Goal: Find specific page/section: Find specific page/section

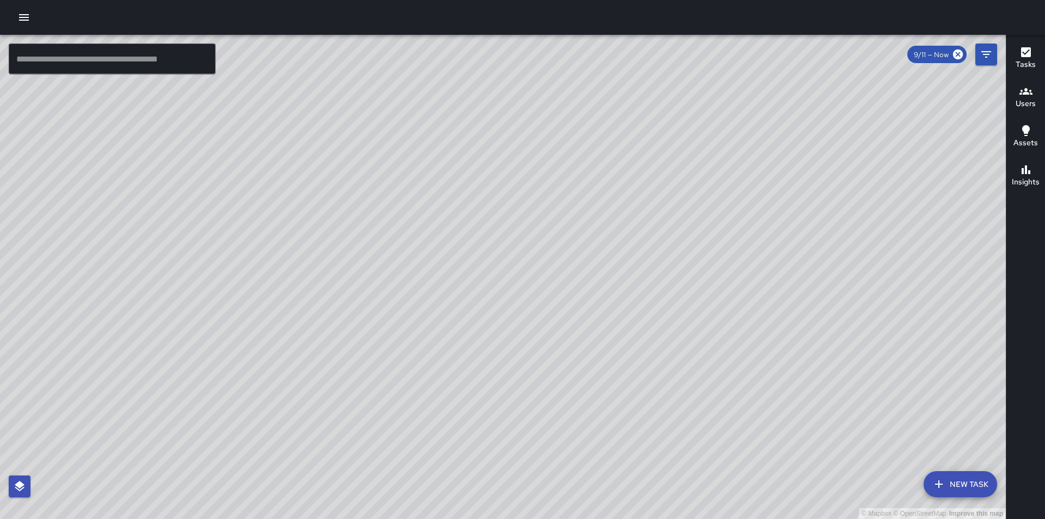
drag, startPoint x: 447, startPoint y: 395, endPoint x: 198, endPoint y: 456, distance: 256.7
click at [198, 456] on div "© Mapbox © OpenStreetMap Improve this map" at bounding box center [503, 277] width 1006 height 484
click at [618, 67] on div "© Mapbox © OpenStreetMap Improve this map" at bounding box center [503, 277] width 1006 height 484
click at [907, 310] on div "© Mapbox © OpenStreetMap Improve this map" at bounding box center [503, 277] width 1006 height 484
drag, startPoint x: 909, startPoint y: 310, endPoint x: 912, endPoint y: 357, distance: 46.9
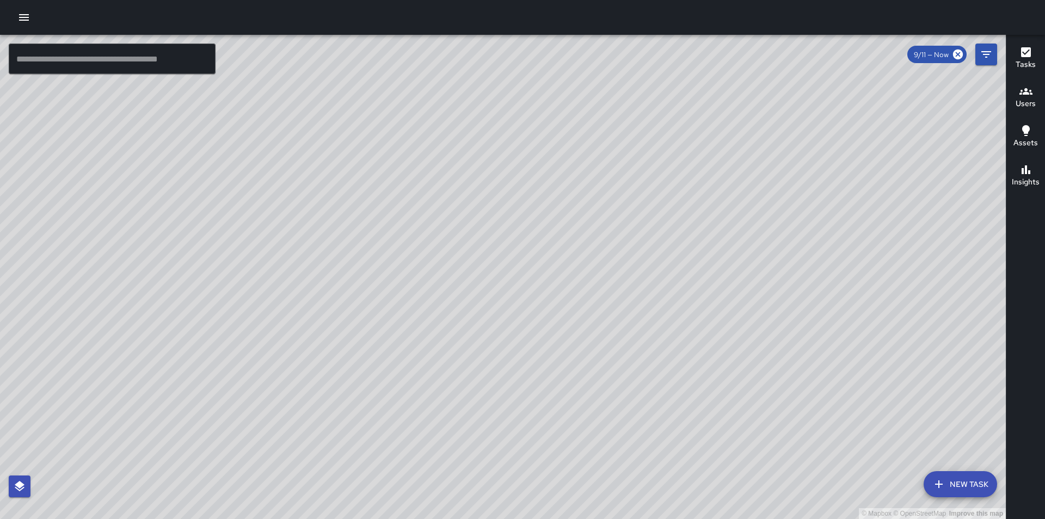
click at [912, 357] on div "© Mapbox © OpenStreetMap Improve this map" at bounding box center [503, 277] width 1006 height 484
drag, startPoint x: 911, startPoint y: 357, endPoint x: 874, endPoint y: 358, distance: 37.0
click at [874, 358] on div "© Mapbox © OpenStreetMap Improve this map" at bounding box center [503, 277] width 1006 height 484
drag, startPoint x: 874, startPoint y: 357, endPoint x: 880, endPoint y: 359, distance: 5.9
click at [880, 359] on div "© Mapbox © OpenStreetMap Improve this map" at bounding box center [503, 277] width 1006 height 484
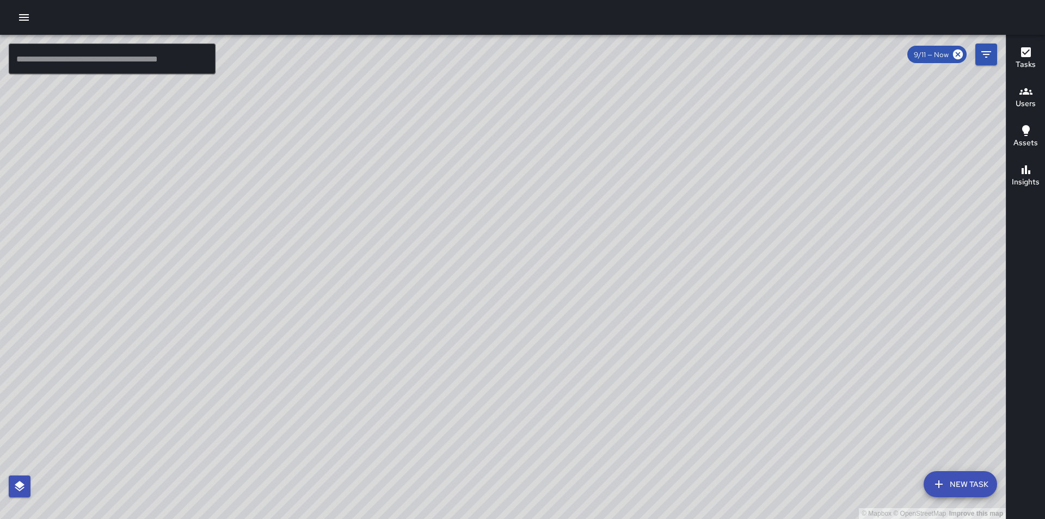
click at [628, 375] on div "© Mapbox © OpenStreetMap Improve this map" at bounding box center [503, 277] width 1006 height 484
drag, startPoint x: 632, startPoint y: 375, endPoint x: 640, endPoint y: 369, distance: 9.4
click at [640, 369] on div "© Mapbox © OpenStreetMap Improve this map" at bounding box center [503, 277] width 1006 height 484
drag, startPoint x: 639, startPoint y: 373, endPoint x: 648, endPoint y: 374, distance: 9.3
click at [648, 374] on div "© Mapbox © OpenStreetMap Improve this map" at bounding box center [503, 277] width 1006 height 484
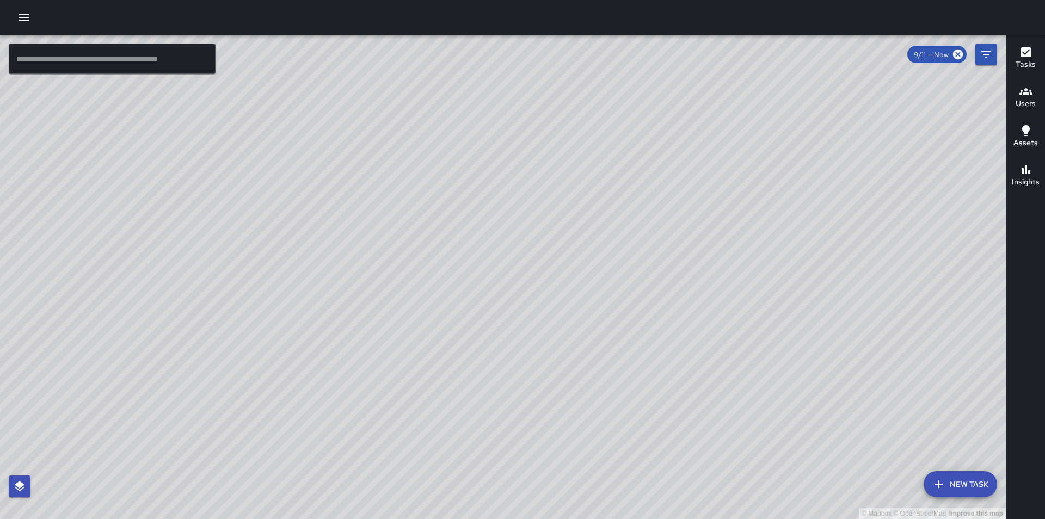
click at [523, 237] on div "© Mapbox © OpenStreetMap Improve this map" at bounding box center [503, 277] width 1006 height 484
drag, startPoint x: 383, startPoint y: 320, endPoint x: 775, endPoint y: 317, distance: 391.9
click at [791, 317] on div "© Mapbox © OpenStreetMap Improve this map" at bounding box center [503, 277] width 1006 height 484
drag, startPoint x: 538, startPoint y: 407, endPoint x: 378, endPoint y: 414, distance: 159.6
click at [553, 386] on div "© Mapbox © OpenStreetMap Improve this map" at bounding box center [503, 277] width 1006 height 484
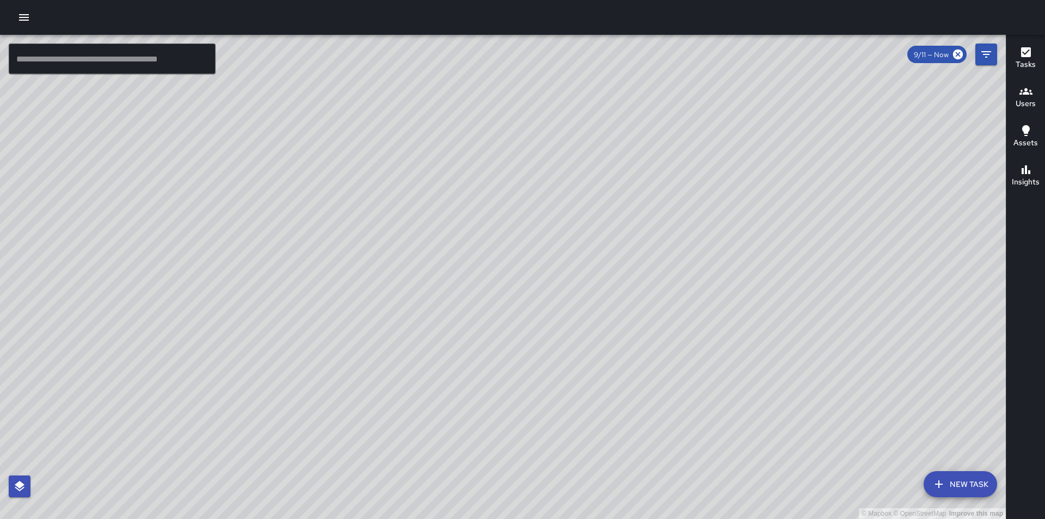
drag, startPoint x: 687, startPoint y: 372, endPoint x: 2, endPoint y: 377, distance: 685.3
click at [0, 379] on div "© Mapbox © OpenStreetMap Improve this map" at bounding box center [503, 277] width 1006 height 484
drag, startPoint x: 477, startPoint y: 357, endPoint x: 330, endPoint y: 364, distance: 146.6
click at [330, 364] on div "© Mapbox © OpenStreetMap Improve this map" at bounding box center [503, 277] width 1006 height 484
drag, startPoint x: 736, startPoint y: 353, endPoint x: 547, endPoint y: 363, distance: 189.2
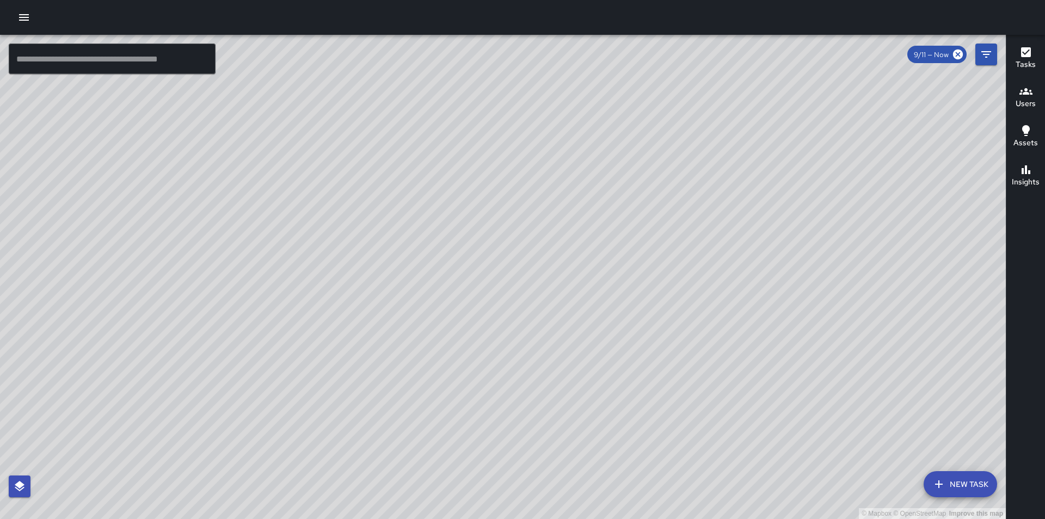
click at [547, 363] on div "© Mapbox © OpenStreetMap Improve this map" at bounding box center [503, 277] width 1006 height 484
drag, startPoint x: 604, startPoint y: 306, endPoint x: 607, endPoint y: 341, distance: 35.0
click at [607, 341] on div "© Mapbox © OpenStreetMap Improve this map" at bounding box center [503, 277] width 1006 height 484
drag, startPoint x: 608, startPoint y: 341, endPoint x: 606, endPoint y: 366, distance: 25.1
click at [606, 366] on div "© Mapbox © OpenStreetMap Improve this map" at bounding box center [503, 277] width 1006 height 484
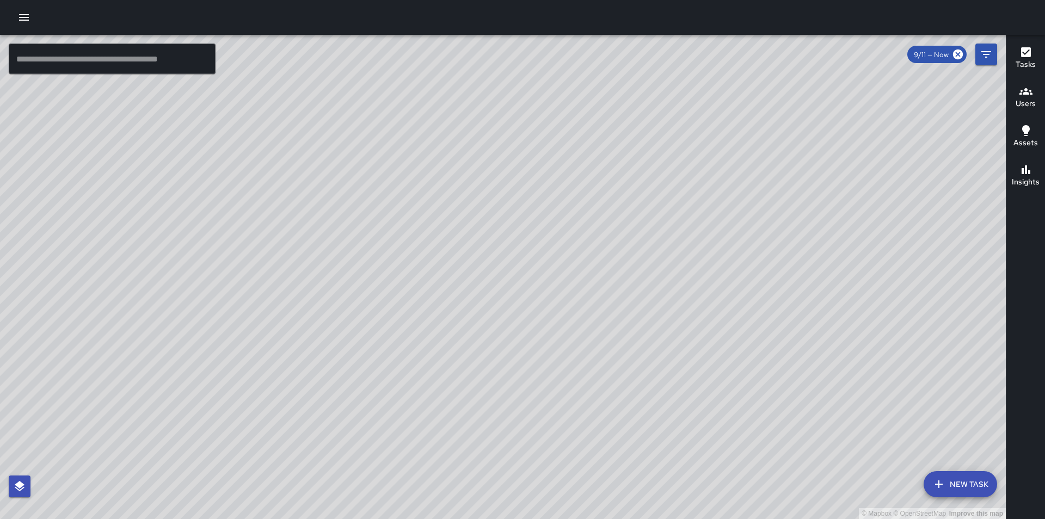
drag, startPoint x: 576, startPoint y: 378, endPoint x: 539, endPoint y: 387, distance: 37.6
click at [547, 387] on div "© Mapbox © OpenStreetMap Improve this map" at bounding box center [503, 277] width 1006 height 484
click at [476, 378] on div "© Mapbox © OpenStreetMap Improve this map" at bounding box center [503, 277] width 1006 height 484
drag, startPoint x: 766, startPoint y: 446, endPoint x: 617, endPoint y: 469, distance: 150.4
click at [619, 453] on div "© Mapbox © OpenStreetMap Improve this map" at bounding box center [503, 277] width 1006 height 484
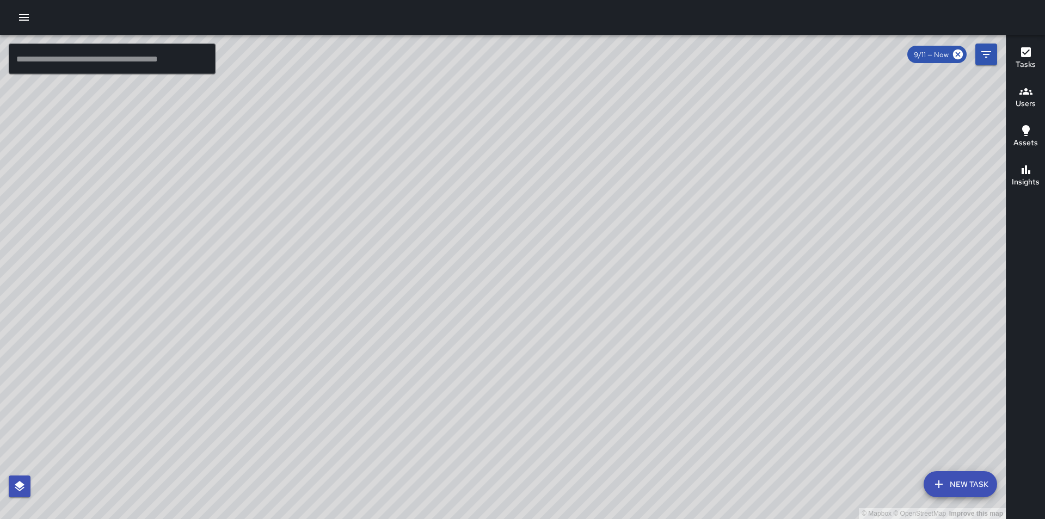
drag, startPoint x: 586, startPoint y: 357, endPoint x: 548, endPoint y: 318, distance: 54.3
click at [548, 318] on div "© Mapbox © OpenStreetMap Improve this map" at bounding box center [503, 277] width 1006 height 484
drag, startPoint x: 531, startPoint y: 336, endPoint x: 592, endPoint y: 371, distance: 70.7
click at [592, 371] on div "© Mapbox © OpenStreetMap Improve this map" at bounding box center [503, 277] width 1006 height 484
drag, startPoint x: 357, startPoint y: 100, endPoint x: 562, endPoint y: 312, distance: 295.3
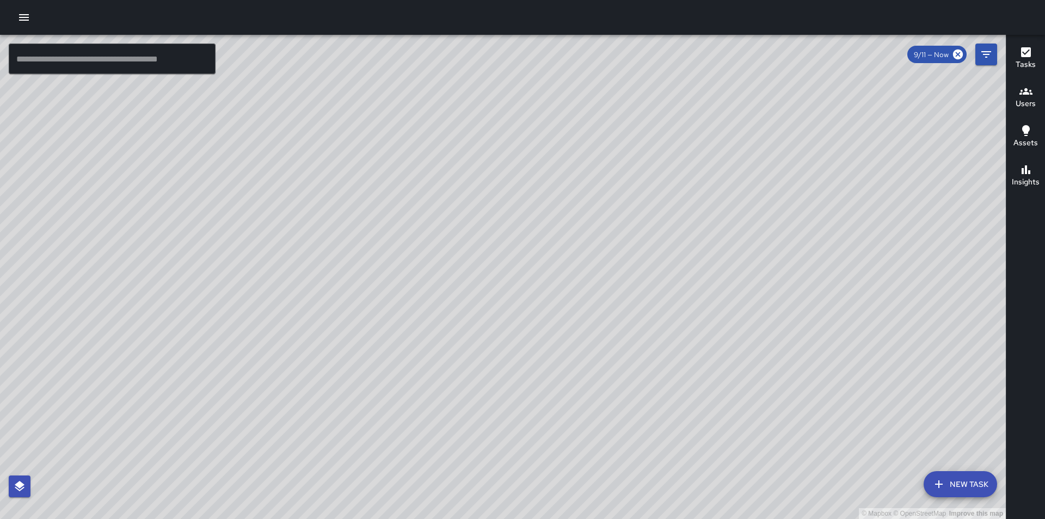
click at [397, 292] on div "© Mapbox © OpenStreetMap Improve this map" at bounding box center [503, 277] width 1006 height 484
click at [76, 63] on input "text" at bounding box center [112, 59] width 207 height 30
click at [22, 15] on icon "button" at bounding box center [24, 17] width 10 height 7
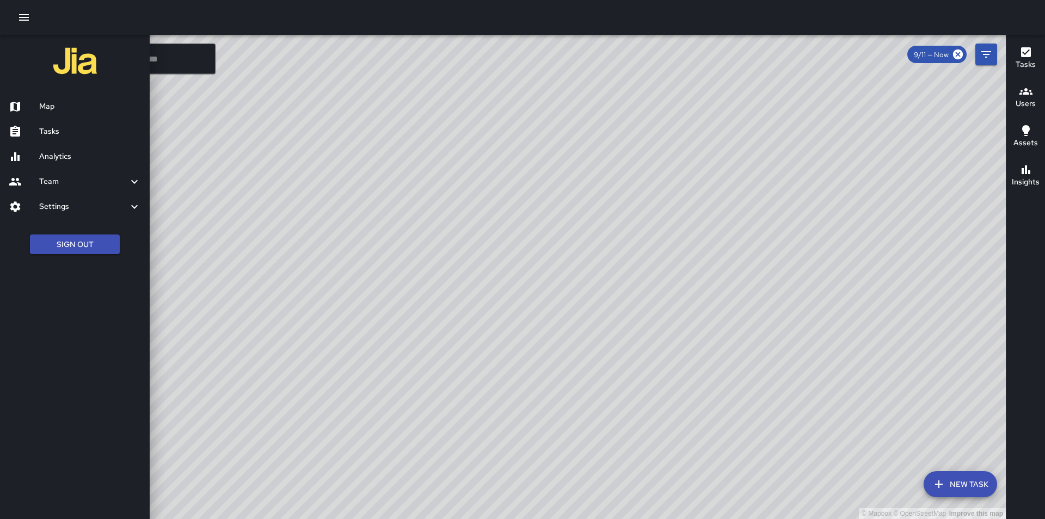
click at [54, 140] on div "Tasks" at bounding box center [75, 131] width 150 height 25
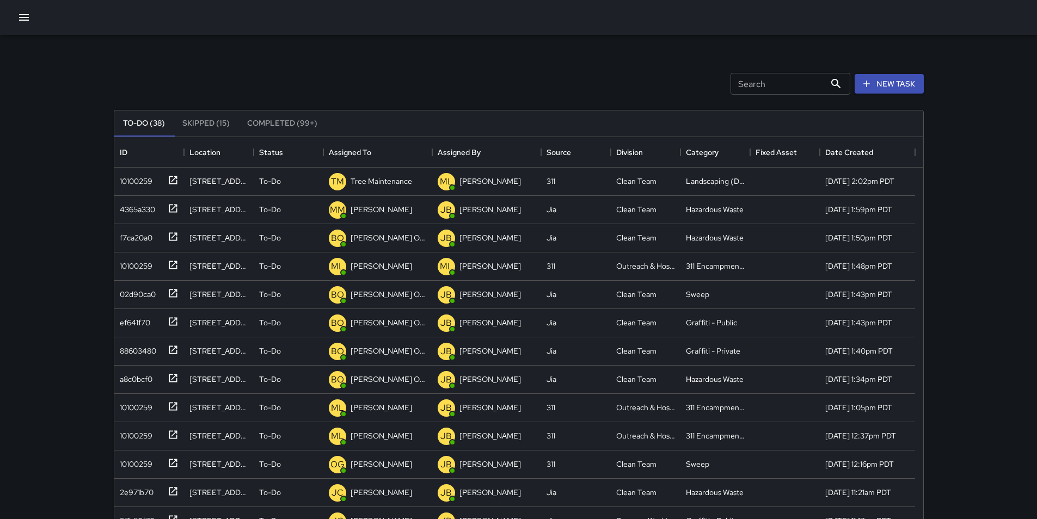
scroll to position [453, 801]
click at [747, 82] on input "Search" at bounding box center [778, 84] width 95 height 22
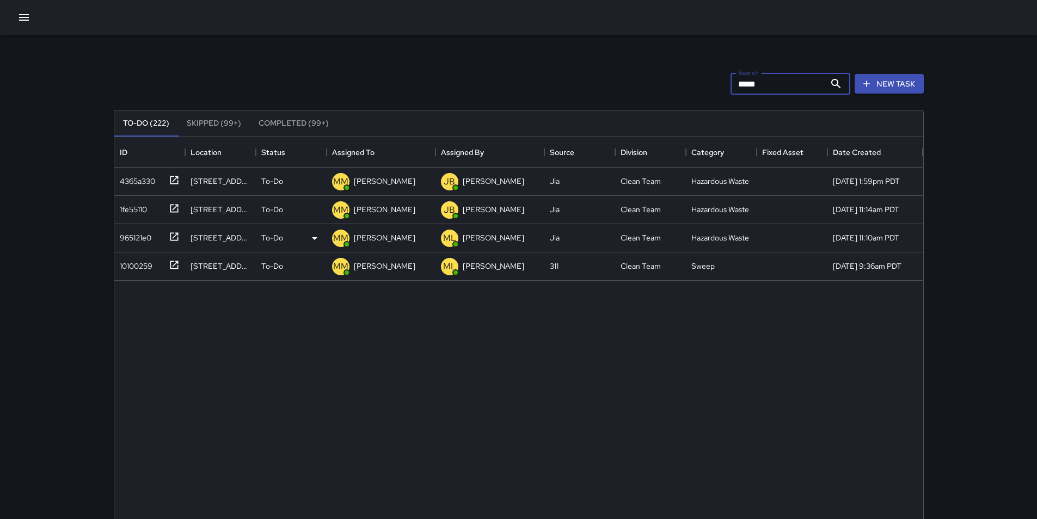
type input "*****"
click at [130, 234] on div "965121e0" at bounding box center [133, 235] width 36 height 15
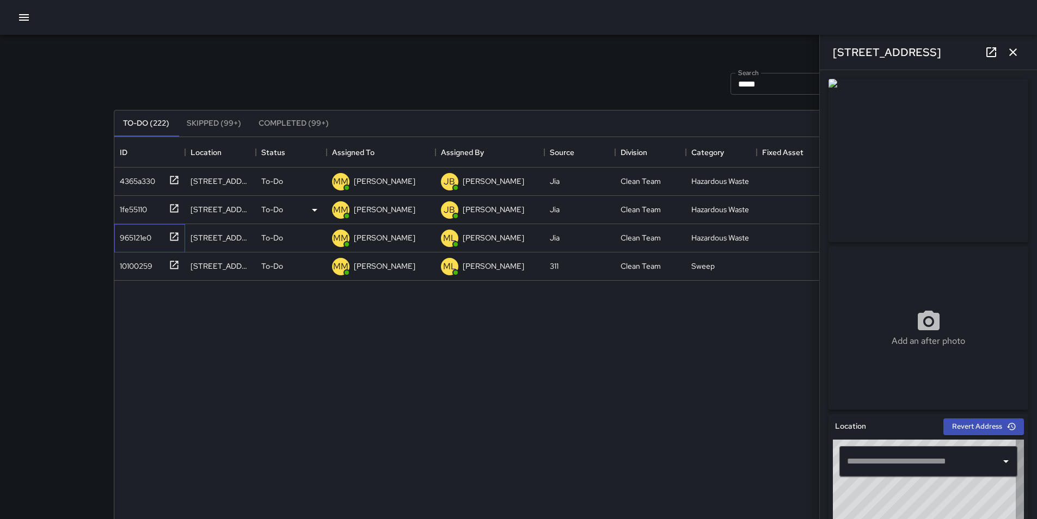
type input "**********"
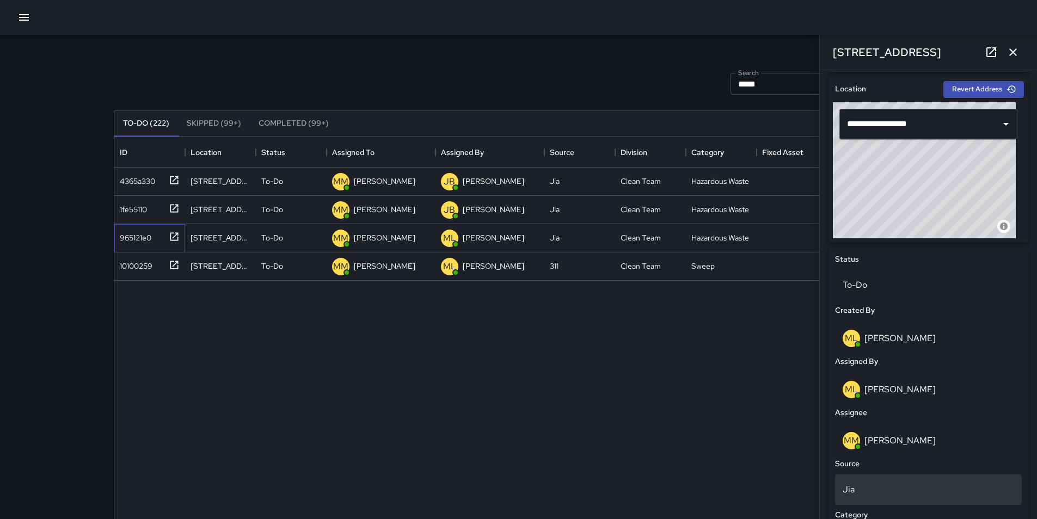
scroll to position [435, 0]
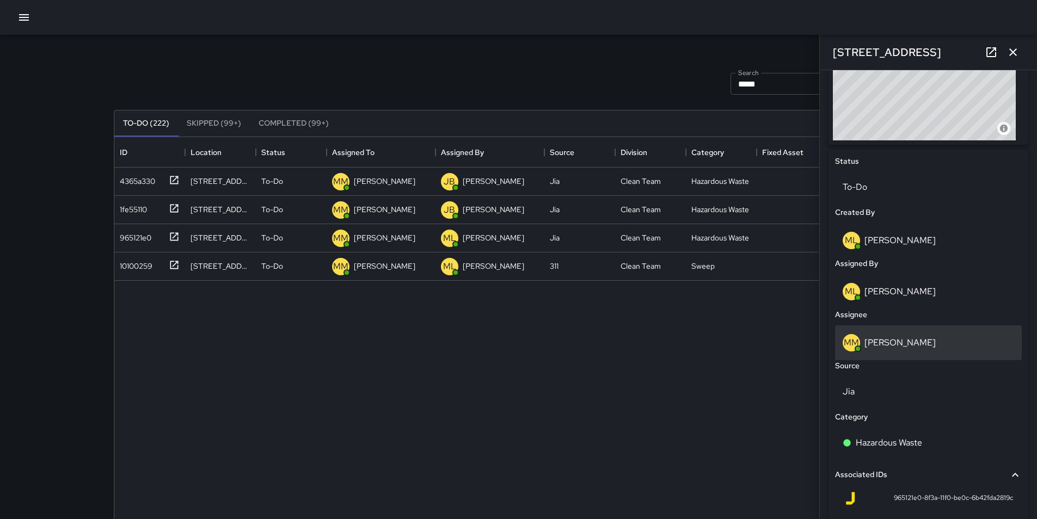
click at [883, 345] on p "[PERSON_NAME]" at bounding box center [899, 342] width 71 height 11
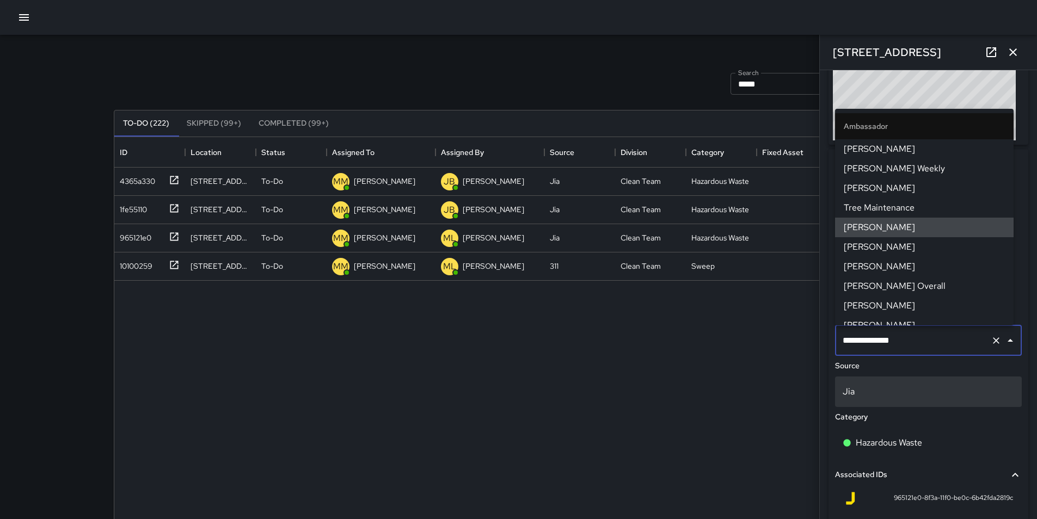
drag, startPoint x: 991, startPoint y: 340, endPoint x: 992, endPoint y: 345, distance: 5.6
click at [991, 341] on icon "Clear" at bounding box center [996, 340] width 11 height 11
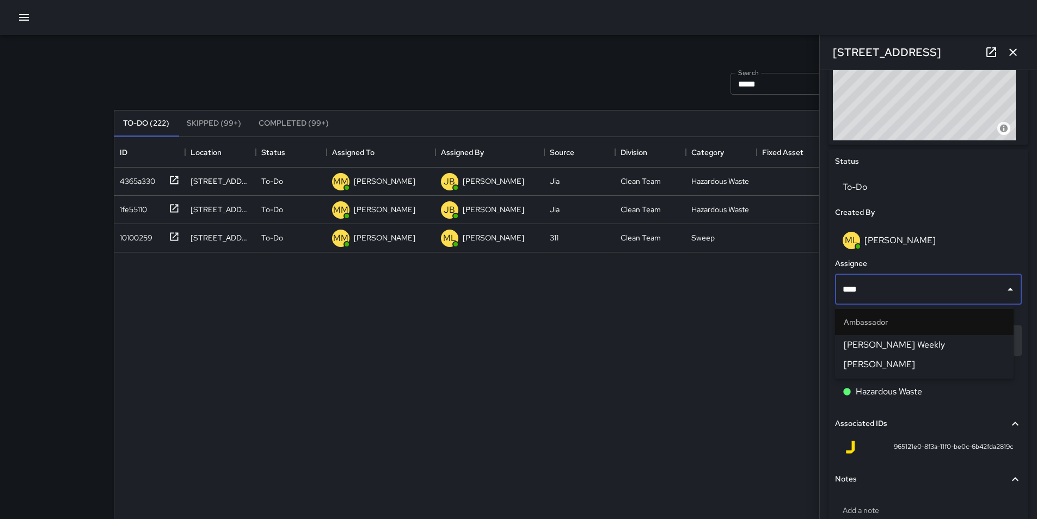
type input "*****"
click at [900, 336] on li "[PERSON_NAME]" at bounding box center [924, 345] width 179 height 20
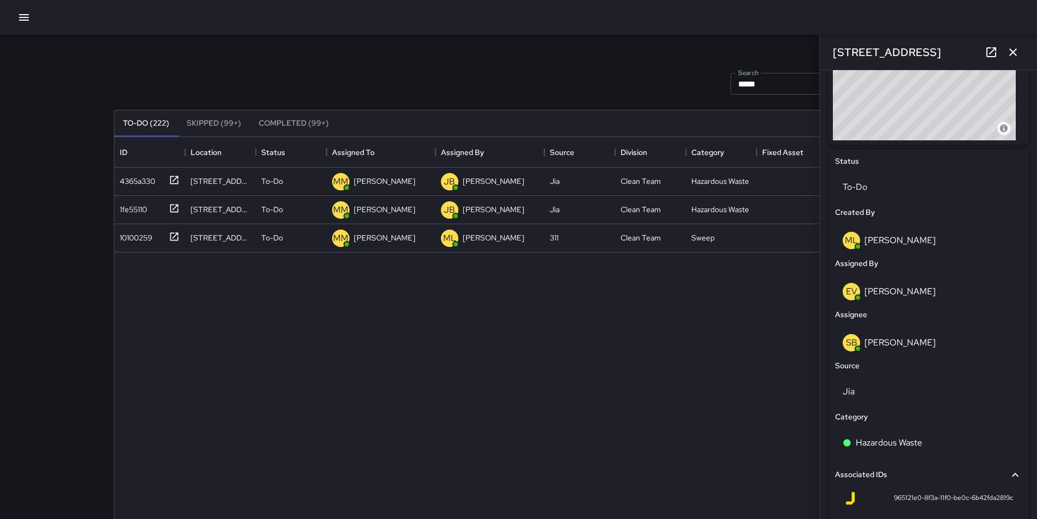
click at [587, 361] on div "4365a330 [GEOGRAPHIC_DATA] To-Do MM [PERSON_NAME] [PERSON_NAME] Jia Clean Team …" at bounding box center [518, 383] width 809 height 431
click at [136, 235] on div "10100259" at bounding box center [133, 235] width 37 height 15
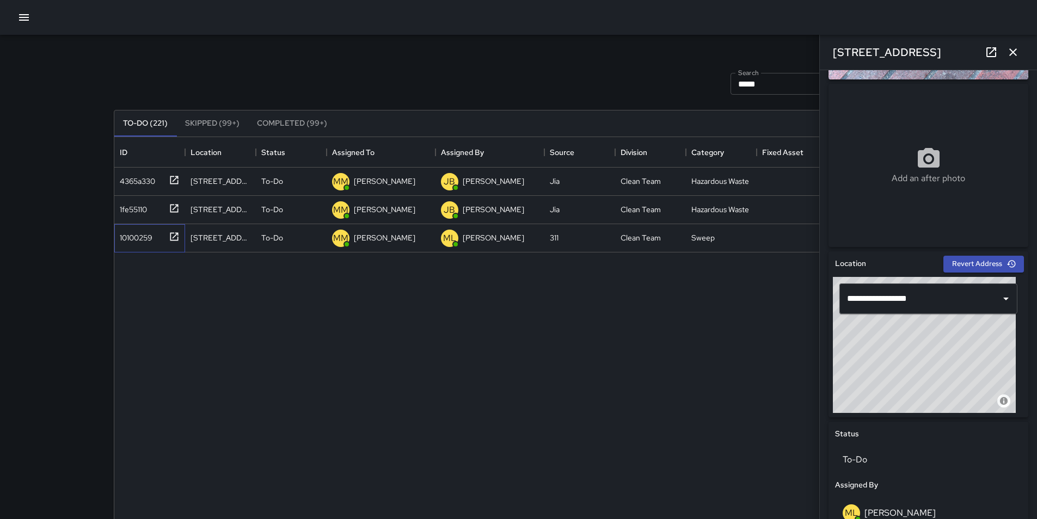
scroll to position [272, 0]
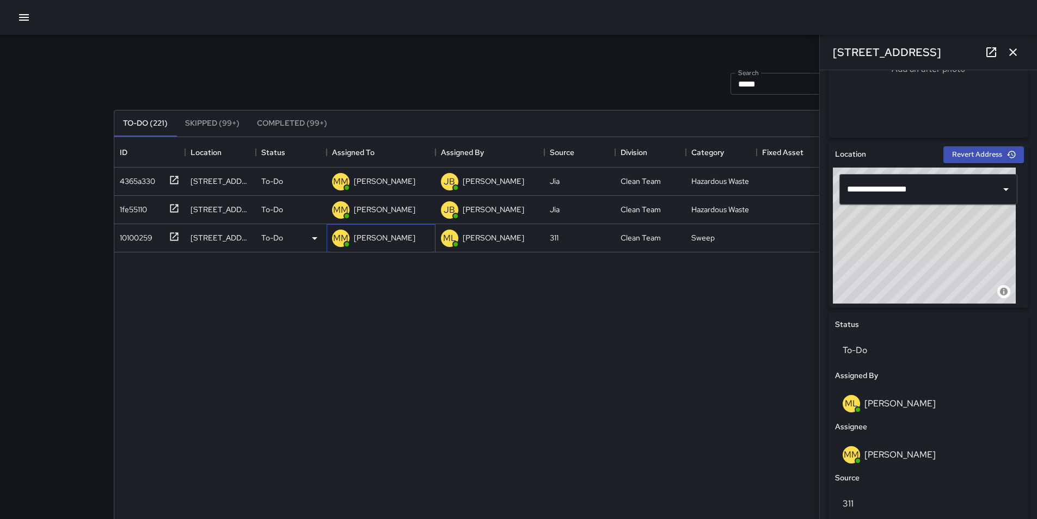
click at [378, 237] on p "[PERSON_NAME]" at bounding box center [385, 237] width 62 height 11
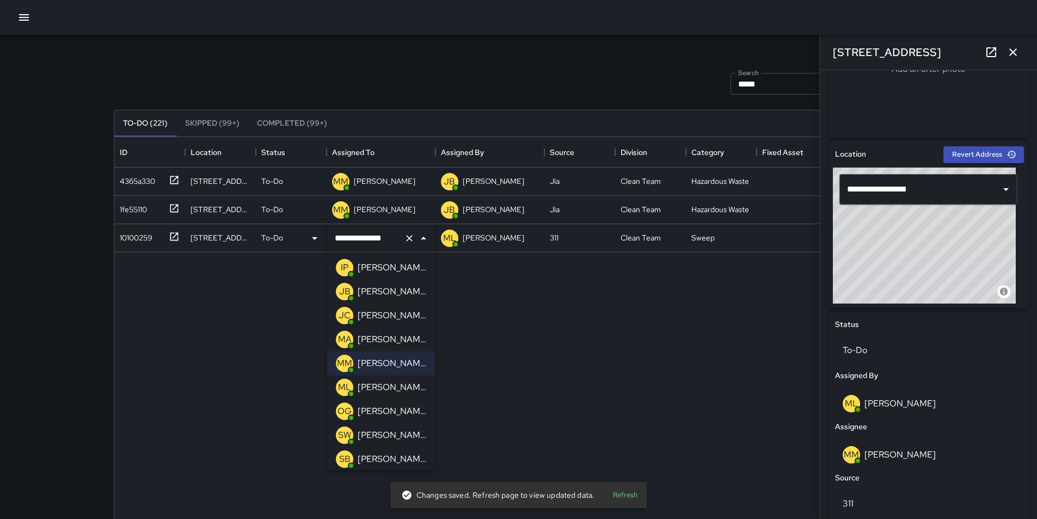
scroll to position [112, 0]
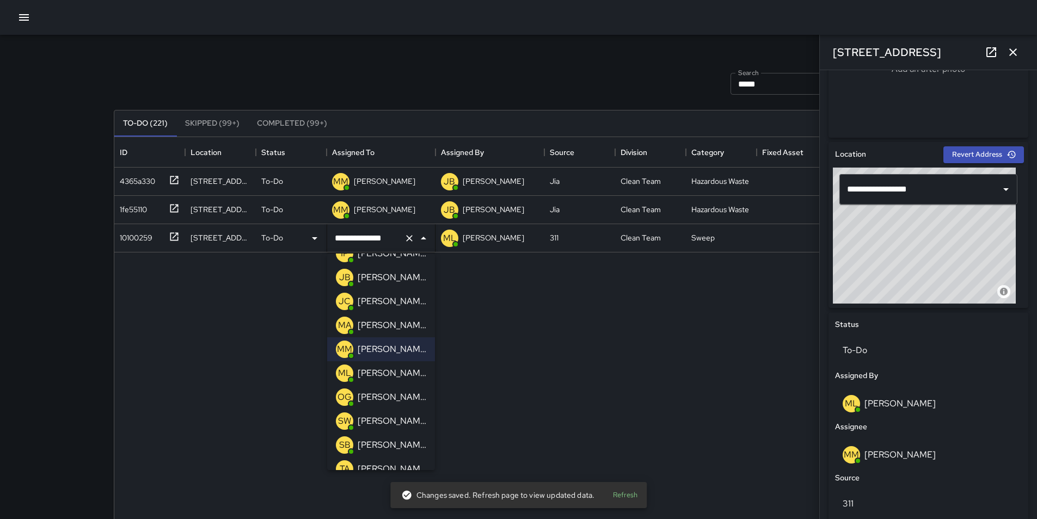
click at [391, 419] on p "[PERSON_NAME] Weekly" at bounding box center [392, 421] width 69 height 13
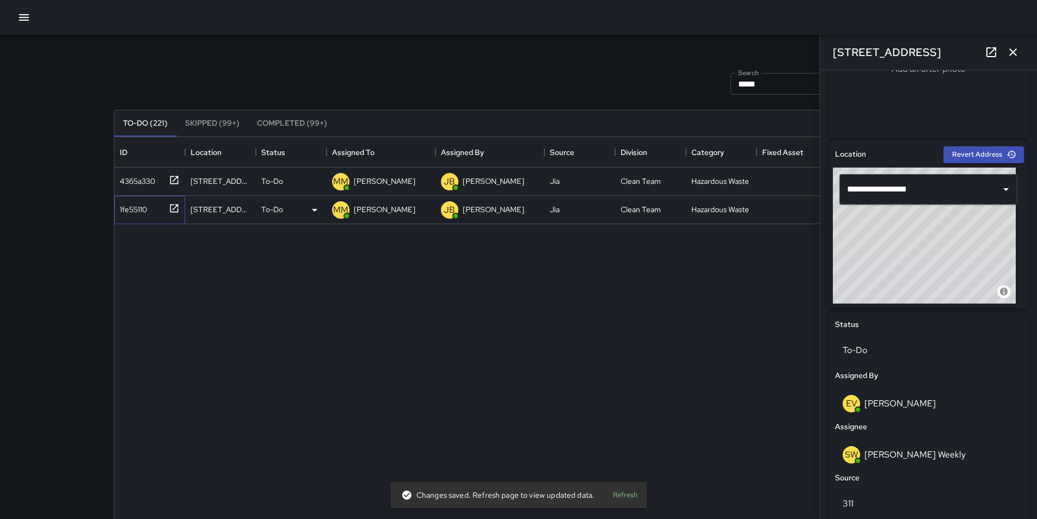
click at [141, 210] on div "1fe55110" at bounding box center [131, 207] width 32 height 15
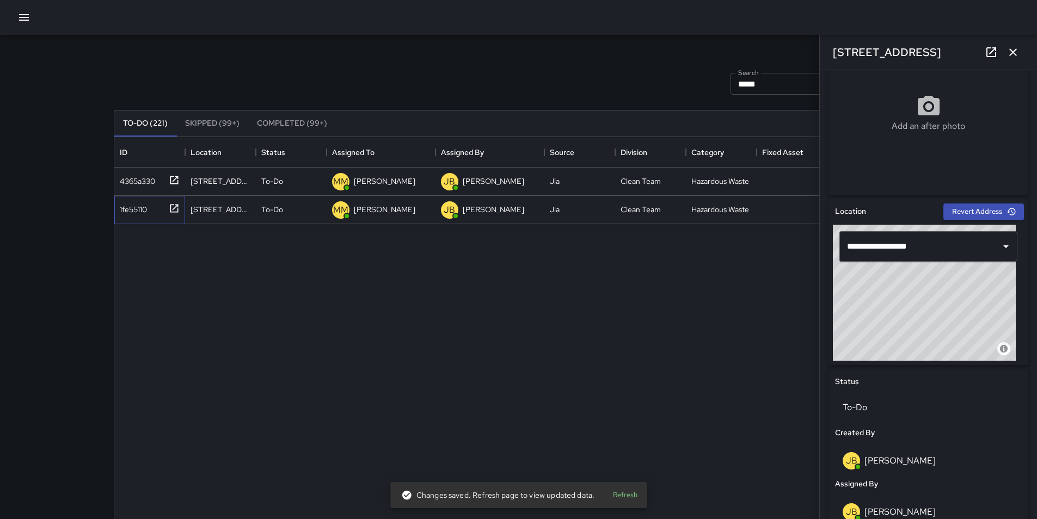
scroll to position [218, 0]
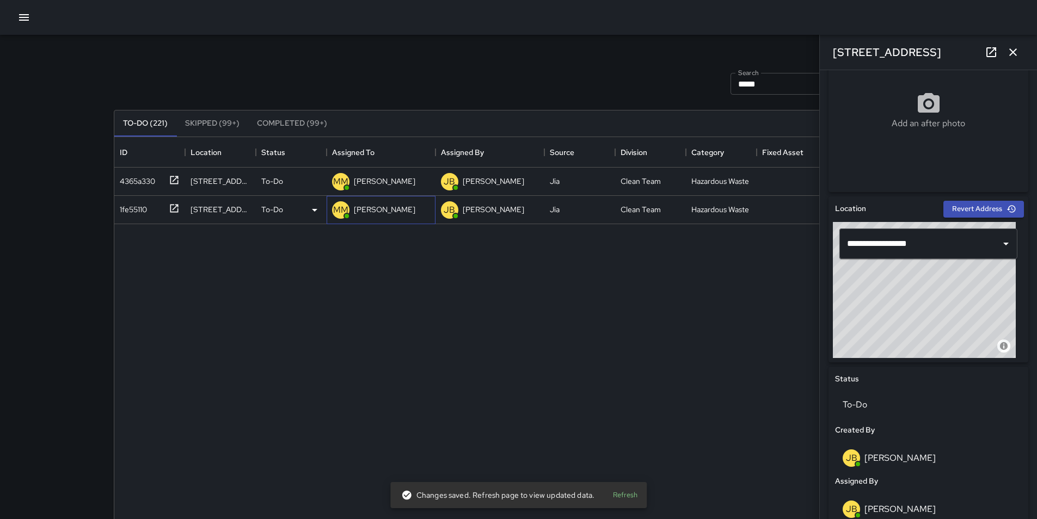
click at [389, 216] on div "[PERSON_NAME]" at bounding box center [385, 209] width 66 height 15
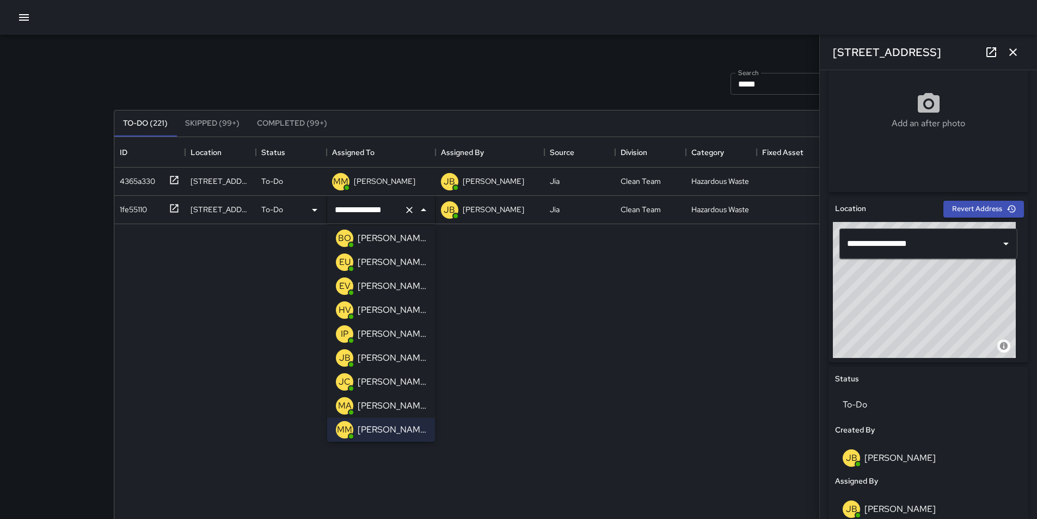
scroll to position [112, 0]
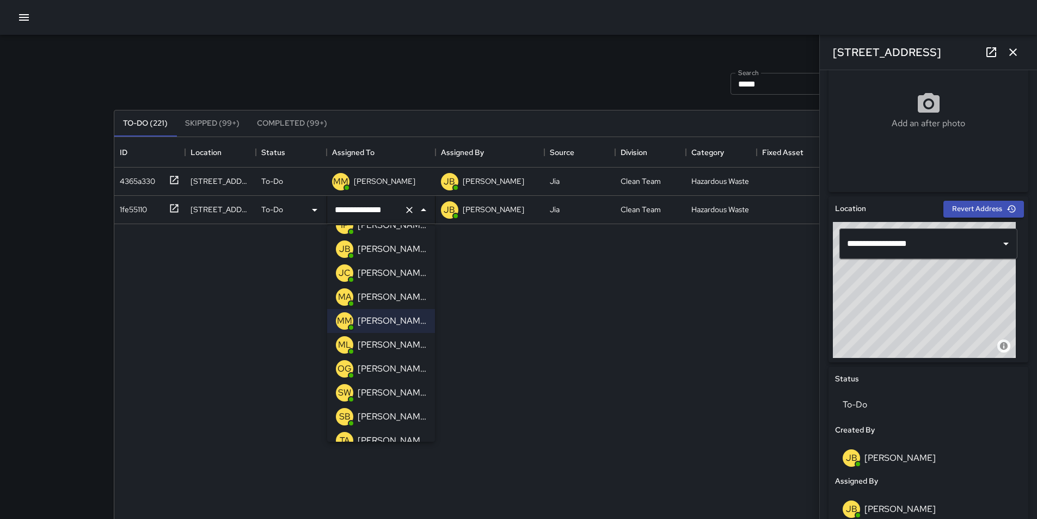
click at [399, 392] on p "[PERSON_NAME] Weekly" at bounding box center [392, 392] width 69 height 13
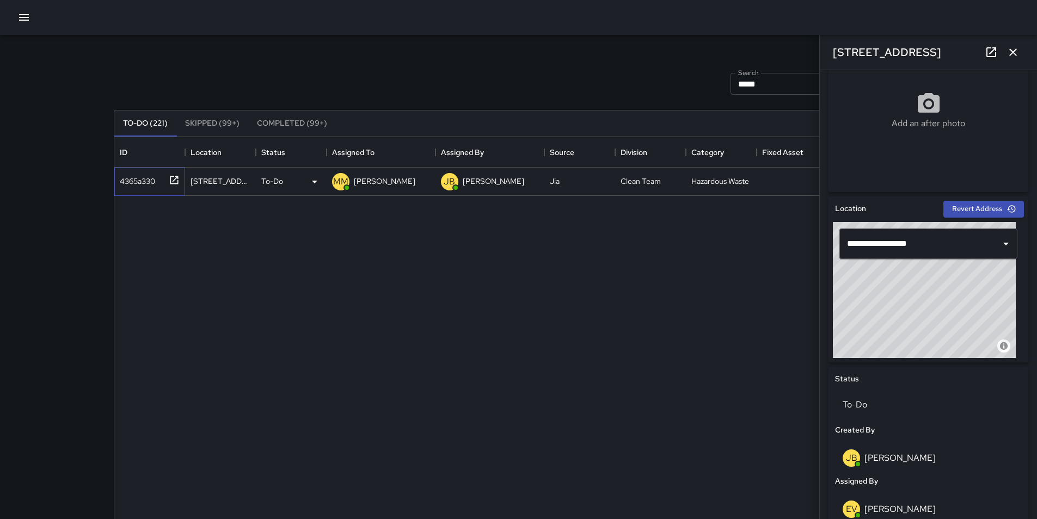
click at [120, 183] on div "4365a330" at bounding box center [135, 178] width 40 height 15
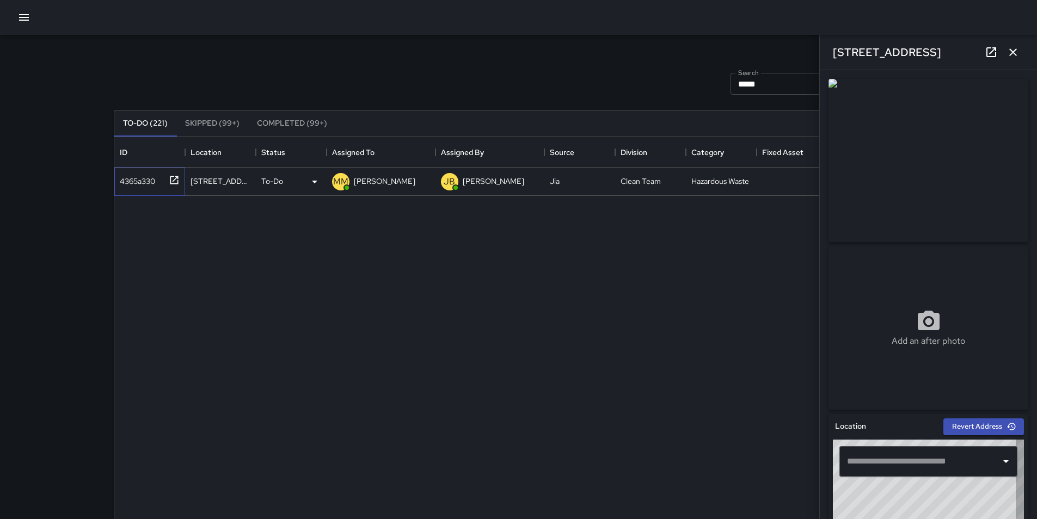
type input "**********"
click at [341, 188] on div "MM" at bounding box center [340, 181] width 17 height 17
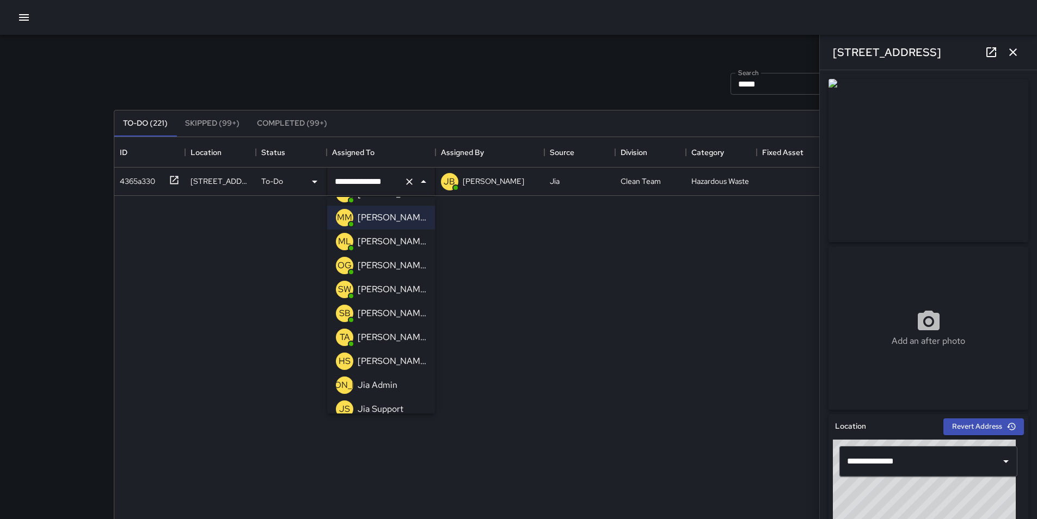
scroll to position [221, 0]
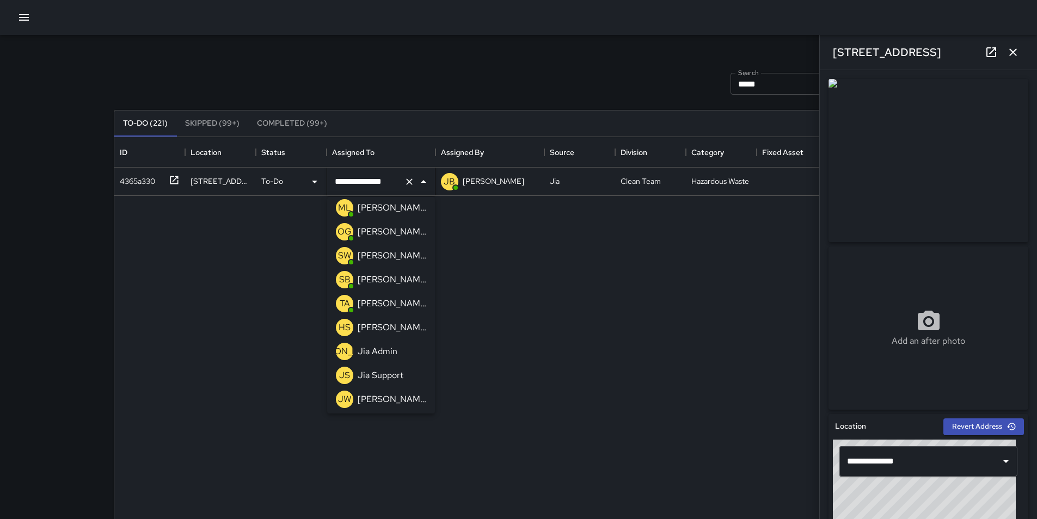
click at [375, 281] on p "[PERSON_NAME]" at bounding box center [392, 279] width 69 height 13
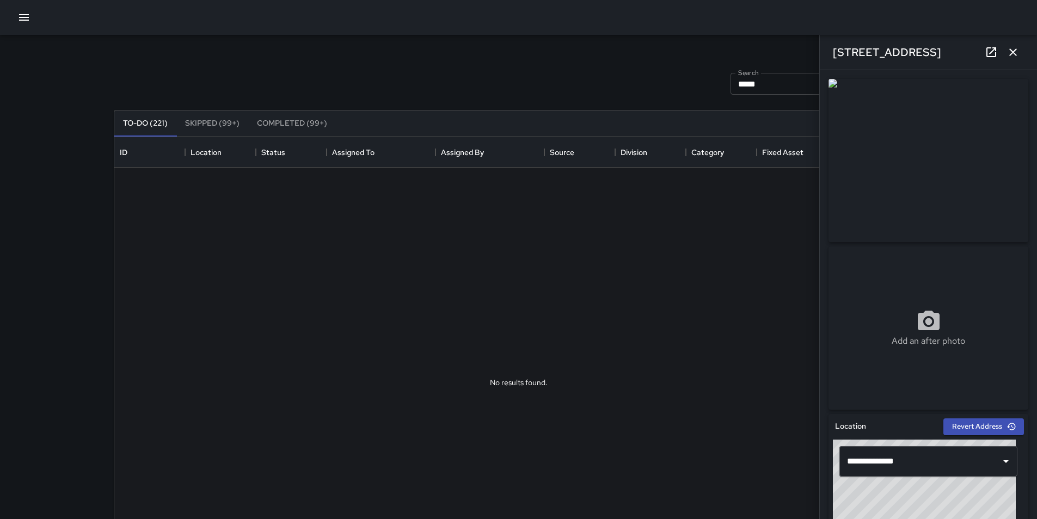
click at [552, 309] on div at bounding box center [518, 383] width 809 height 431
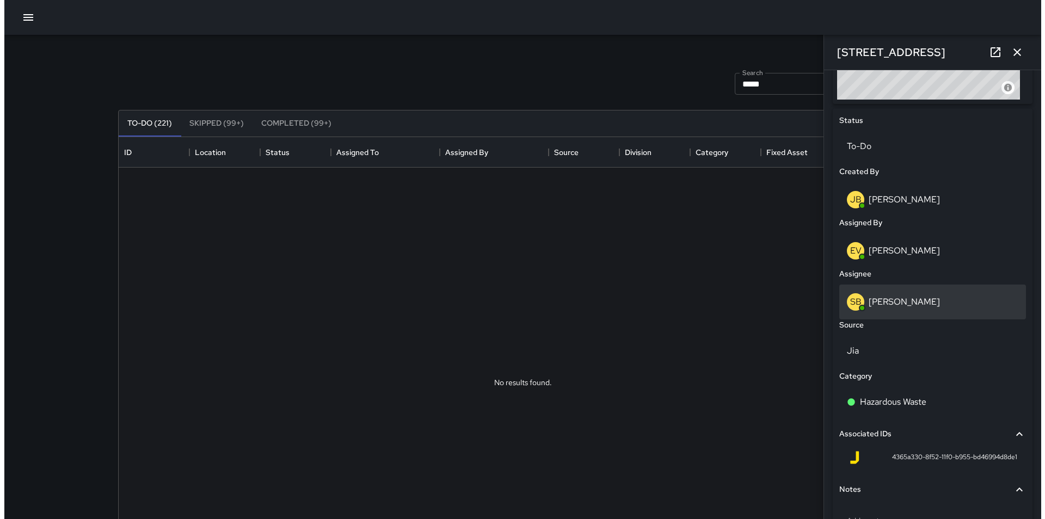
scroll to position [490, 0]
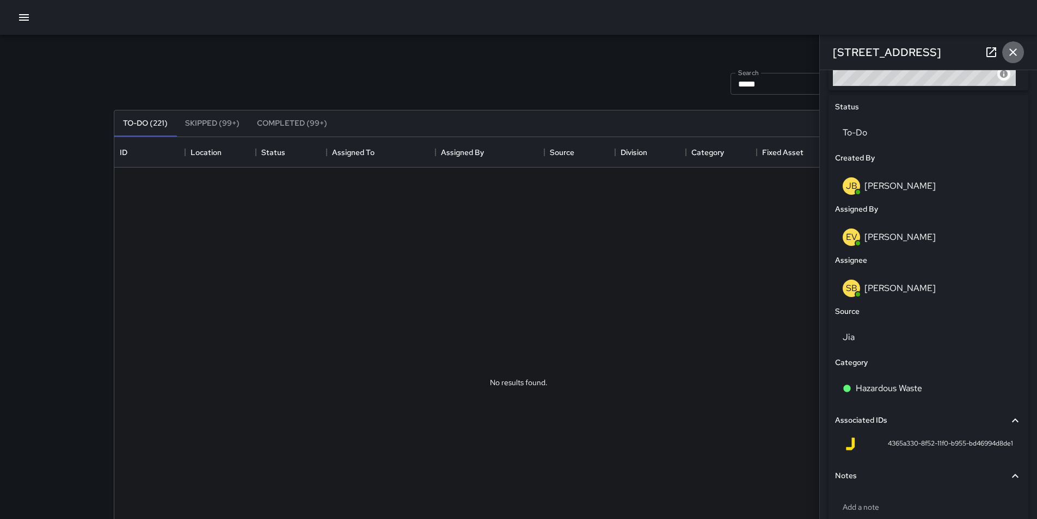
drag, startPoint x: 1014, startPoint y: 51, endPoint x: 1010, endPoint y: 57, distance: 7.1
click at [1013, 52] on icon "button" at bounding box center [1013, 52] width 8 height 8
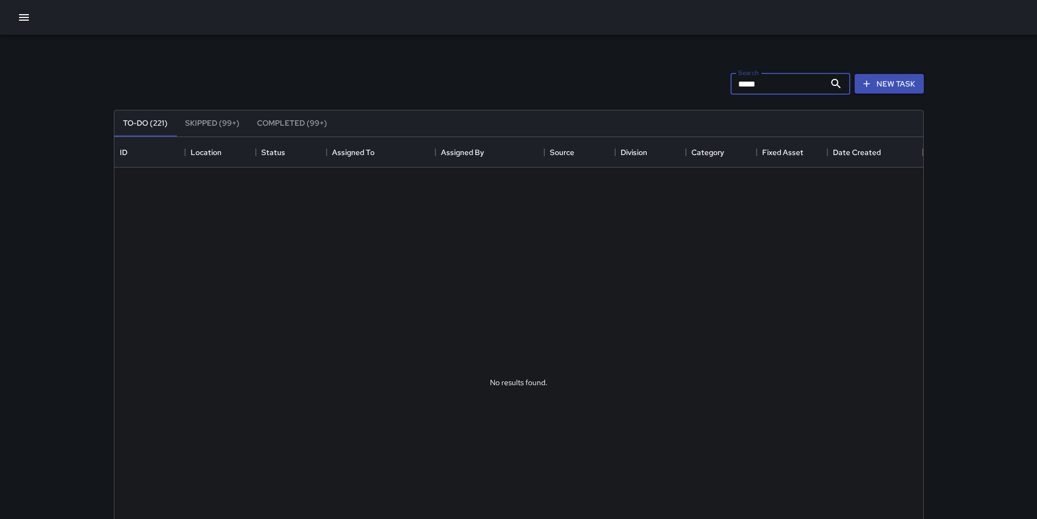
drag, startPoint x: 763, startPoint y: 74, endPoint x: 677, endPoint y: 89, distance: 87.9
click at [677, 89] on div "Search ***** Search New Task" at bounding box center [519, 84] width 814 height 57
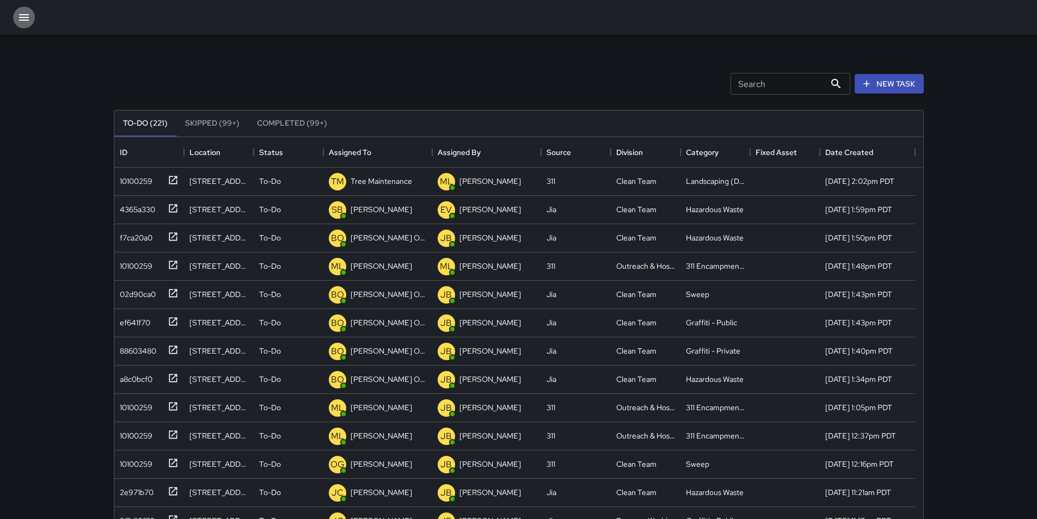
click at [21, 20] on icon "button" at bounding box center [24, 17] width 10 height 7
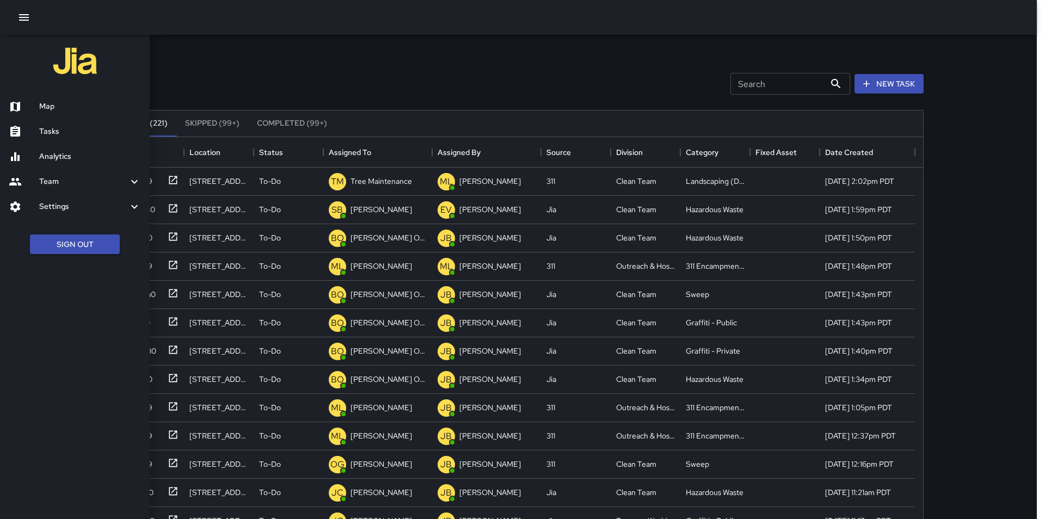
click at [582, 70] on div at bounding box center [522, 259] width 1045 height 519
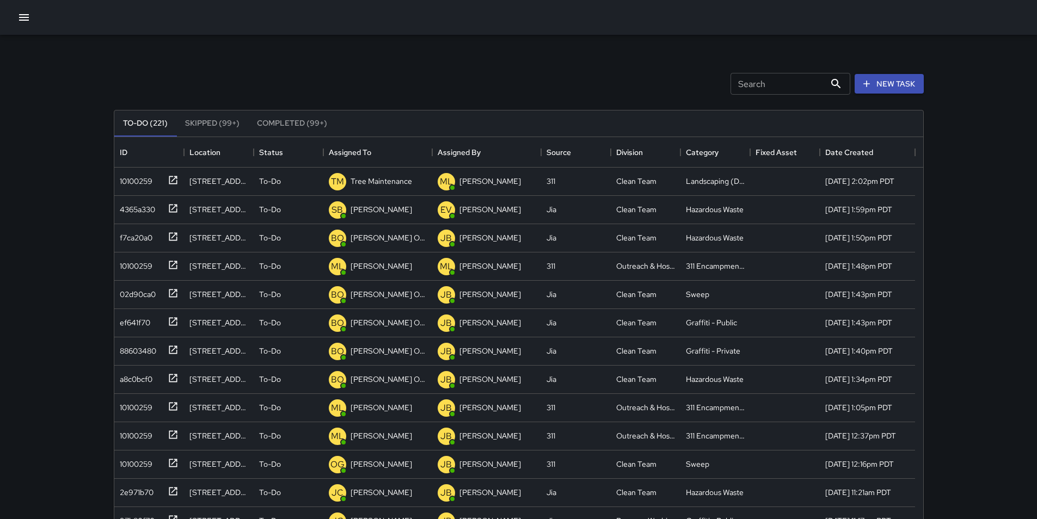
click at [24, 19] on icon "button" at bounding box center [23, 17] width 13 height 13
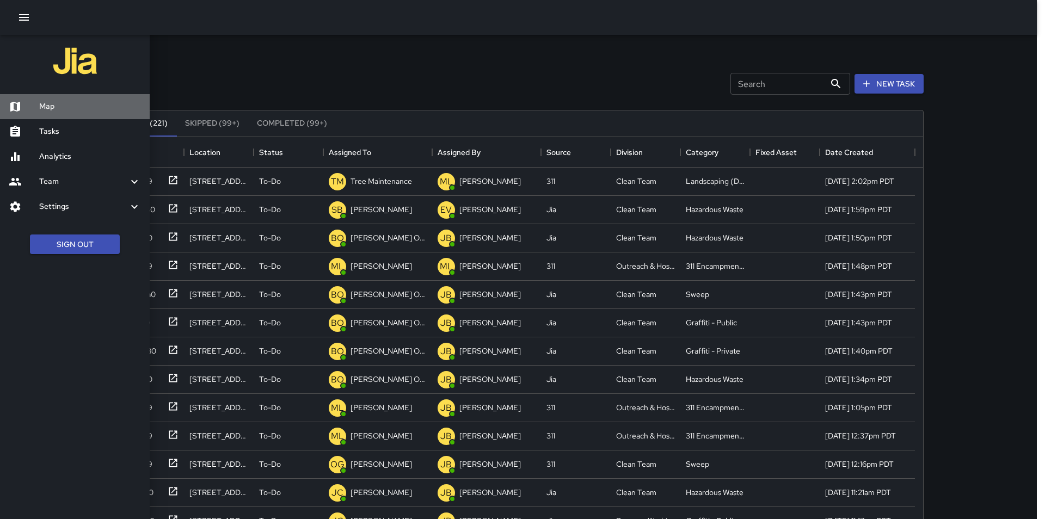
click at [40, 107] on h6 "Map" at bounding box center [90, 107] width 102 height 12
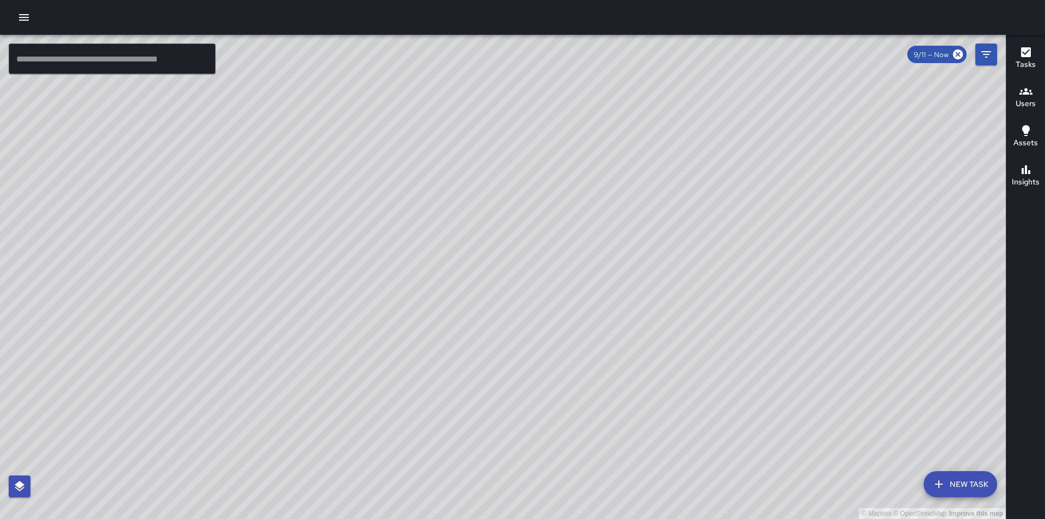
drag, startPoint x: 861, startPoint y: 298, endPoint x: 680, endPoint y: 316, distance: 181.6
click at [680, 316] on div "© Mapbox © OpenStreetMap Improve this map" at bounding box center [503, 277] width 1006 height 484
drag, startPoint x: 732, startPoint y: 324, endPoint x: 533, endPoint y: 339, distance: 198.7
click at [534, 339] on div "© Mapbox © OpenStreetMap Improve this map" at bounding box center [503, 277] width 1006 height 484
drag, startPoint x: 604, startPoint y: 350, endPoint x: 508, endPoint y: 321, distance: 99.7
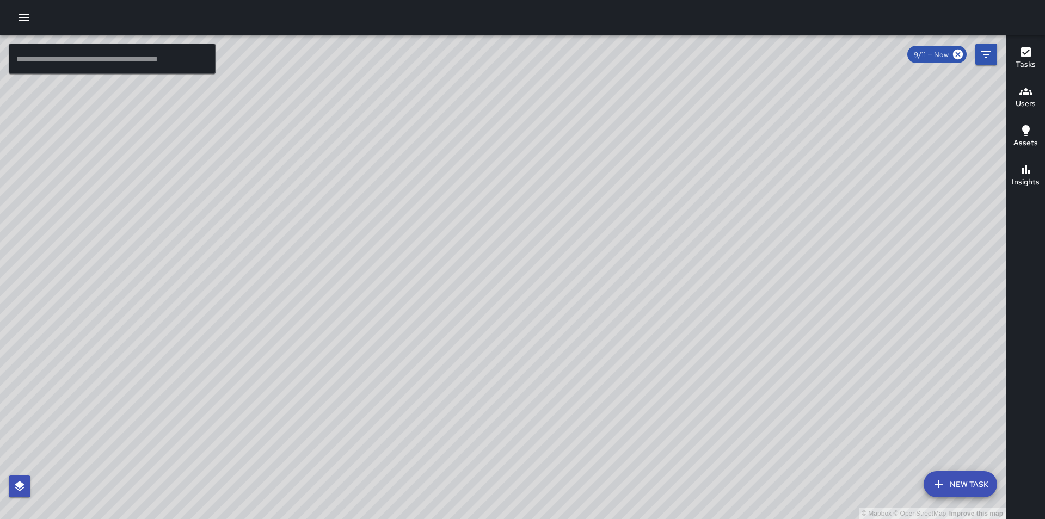
click at [463, 293] on div "© Mapbox © OpenStreetMap Improve this map" at bounding box center [503, 277] width 1006 height 484
drag, startPoint x: 648, startPoint y: 332, endPoint x: 596, endPoint y: 338, distance: 52.6
click at [596, 338] on div "© Mapbox © OpenStreetMap Improve this map" at bounding box center [503, 277] width 1006 height 484
drag, startPoint x: 625, startPoint y: 340, endPoint x: 700, endPoint y: 370, distance: 80.7
click at [388, 343] on div "© Mapbox © OpenStreetMap Improve this map" at bounding box center [503, 277] width 1006 height 484
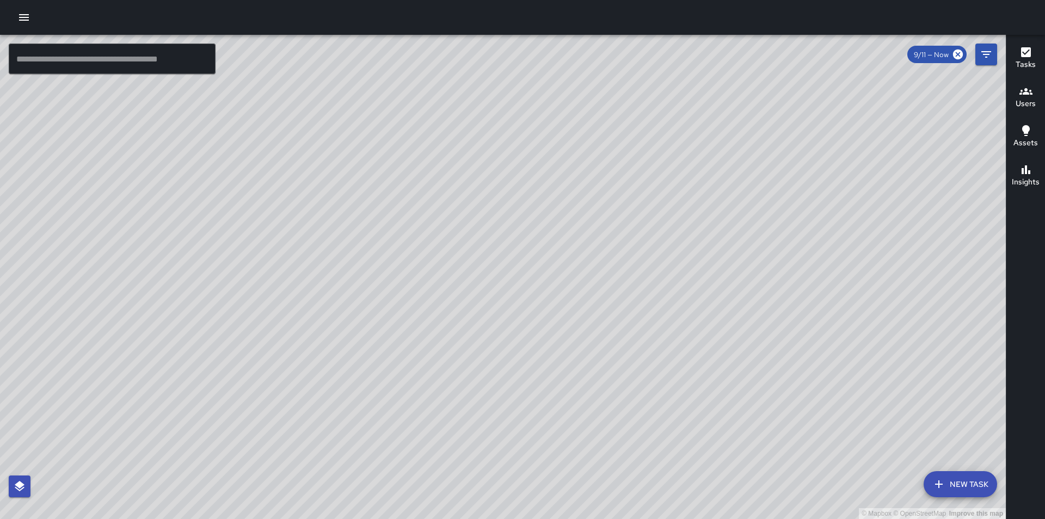
click at [617, 274] on div "© Mapbox © OpenStreetMap Improve this map" at bounding box center [503, 277] width 1006 height 484
drag, startPoint x: 526, startPoint y: 293, endPoint x: 518, endPoint y: 183, distance: 110.8
click at [519, 182] on div "© Mapbox © OpenStreetMap Improve this map" at bounding box center [503, 277] width 1006 height 484
drag, startPoint x: 615, startPoint y: 273, endPoint x: 601, endPoint y: 274, distance: 13.7
click at [601, 274] on div "© Mapbox © OpenStreetMap Improve this map" at bounding box center [503, 277] width 1006 height 484
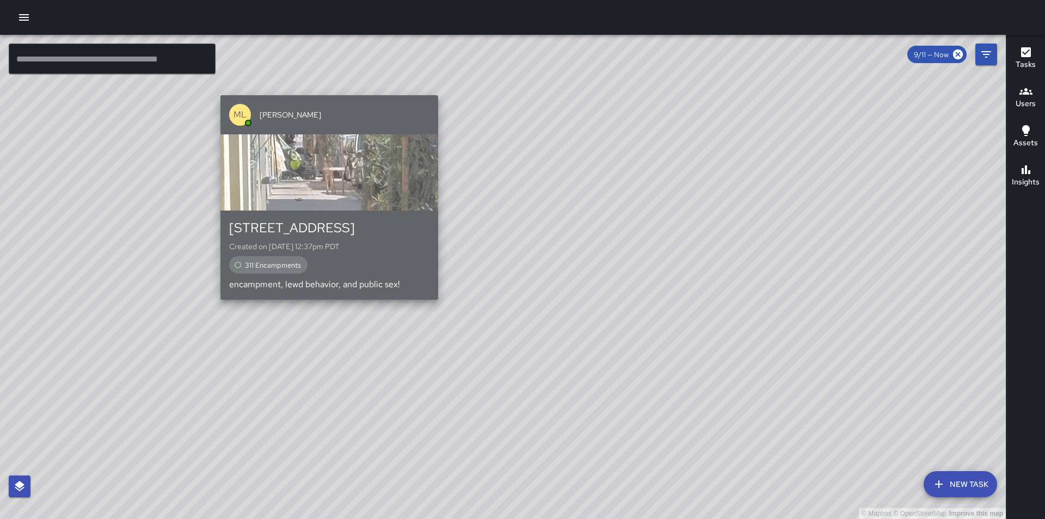
click at [323, 259] on div "311 Encampments" at bounding box center [329, 264] width 200 height 17
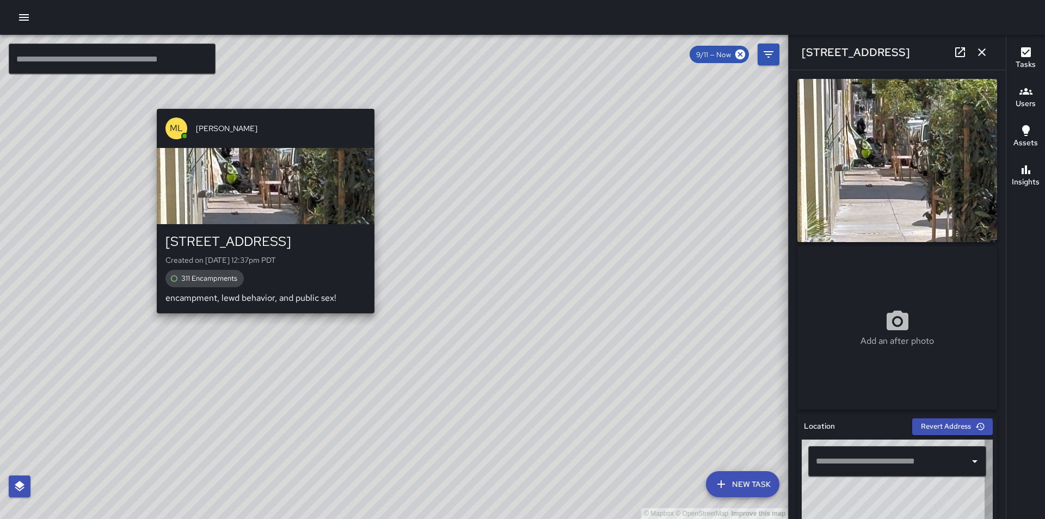
type input "**********"
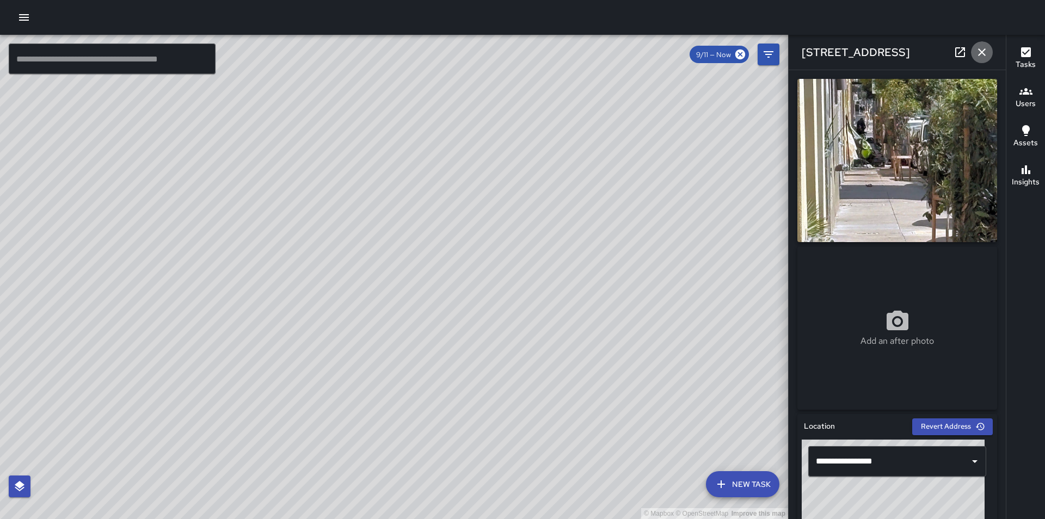
click at [978, 50] on icon "button" at bounding box center [981, 52] width 13 height 13
